Goal: Information Seeking & Learning: Learn about a topic

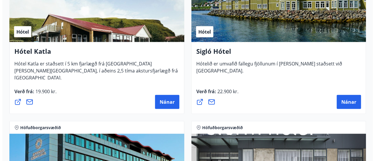
scroll to position [643, 0]
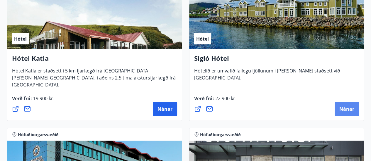
click at [340, 109] on span "Nánar" at bounding box center [346, 109] width 15 height 6
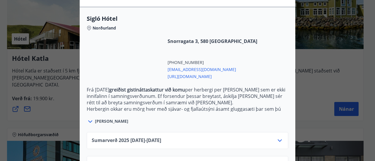
scroll to position [172, 0]
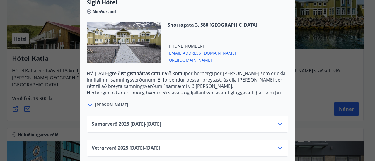
click at [278, 145] on icon at bounding box center [279, 148] width 7 height 7
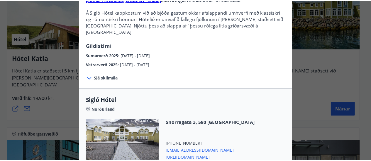
scroll to position [0, 0]
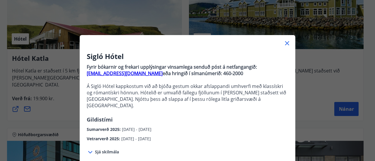
click at [281, 43] on div at bounding box center [188, 41] width 216 height 12
click at [287, 43] on icon at bounding box center [287, 43] width 1 height 1
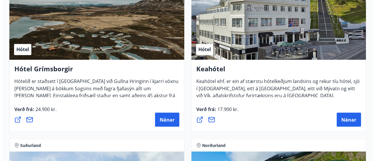
scroll to position [477, 0]
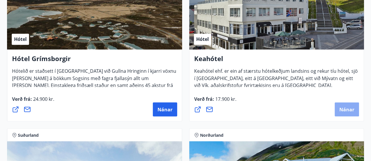
click at [353, 114] on button "Nánar" at bounding box center [346, 110] width 24 height 14
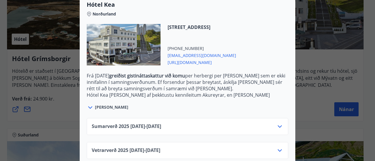
scroll to position [172, 0]
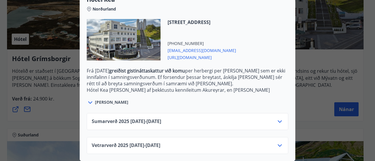
click at [269, 145] on div "Vetrarverð [PHONE_NUMBER][DATE] - [DATE]" at bounding box center [188, 148] width 192 height 12
click at [279, 143] on icon at bounding box center [279, 145] width 7 height 7
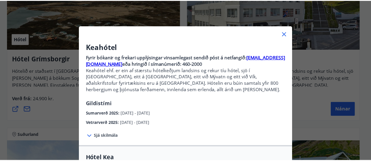
scroll to position [5, 0]
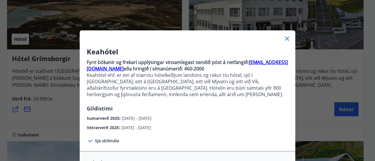
click at [286, 41] on icon at bounding box center [287, 38] width 7 height 7
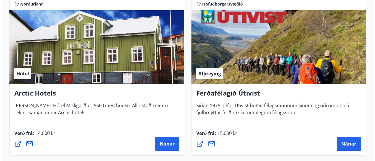
scroll to position [952, 0]
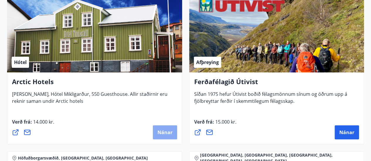
click at [164, 130] on span "Nánar" at bounding box center [164, 133] width 15 height 6
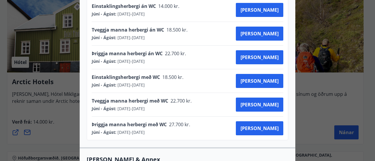
scroll to position [342, 0]
drag, startPoint x: 194, startPoint y: 96, endPoint x: 137, endPoint y: 95, distance: 56.8
click at [137, 98] on div "Tveggja manna herbergi með WC 22.700 kr. Júní - Ágúst : [DATE] - [DATE] [PERSON…" at bounding box center [188, 105] width 192 height 14
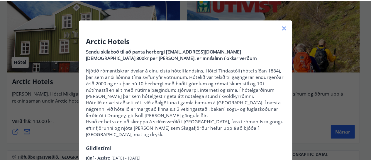
scroll to position [0, 0]
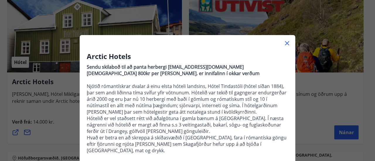
click at [292, 45] on div at bounding box center [188, 41] width 216 height 12
click at [286, 44] on icon at bounding box center [287, 43] width 7 height 7
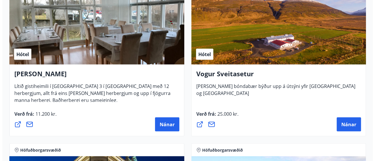
scroll to position [1625, 0]
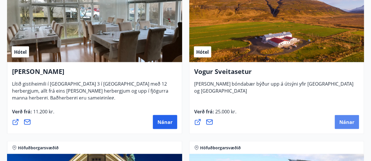
click at [344, 120] on span "Nánar" at bounding box center [346, 122] width 15 height 6
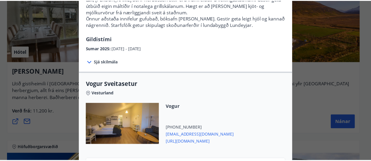
scroll to position [0, 0]
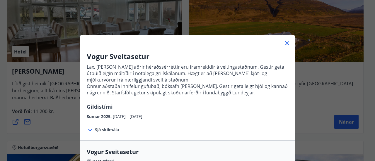
click at [286, 43] on icon at bounding box center [287, 43] width 7 height 7
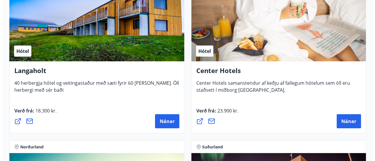
scroll to position [1958, 0]
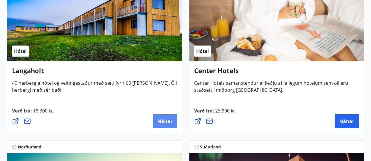
click at [165, 119] on span "Nánar" at bounding box center [164, 121] width 15 height 6
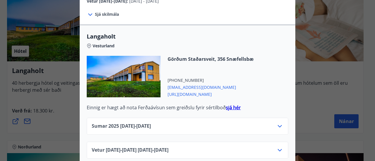
scroll to position [230, 0]
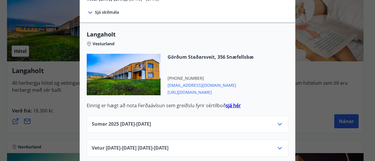
click at [278, 145] on icon at bounding box center [279, 148] width 7 height 7
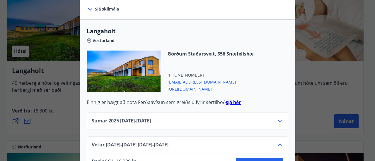
scroll to position [232, 0]
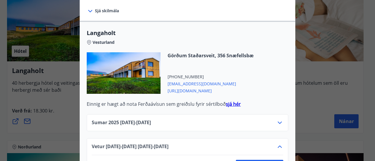
click at [278, 120] on icon at bounding box center [279, 123] width 7 height 7
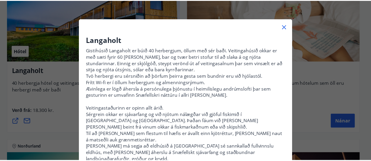
scroll to position [16, 0]
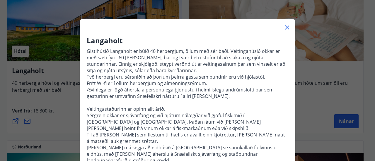
click at [285, 28] on icon at bounding box center [287, 27] width 7 height 7
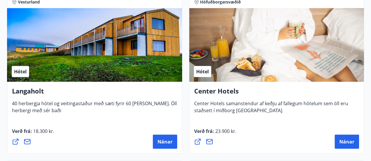
scroll to position [1887, 0]
